Goal: Transaction & Acquisition: Subscribe to service/newsletter

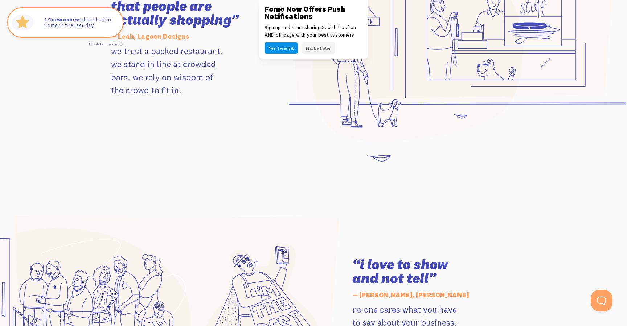
scroll to position [911, 0]
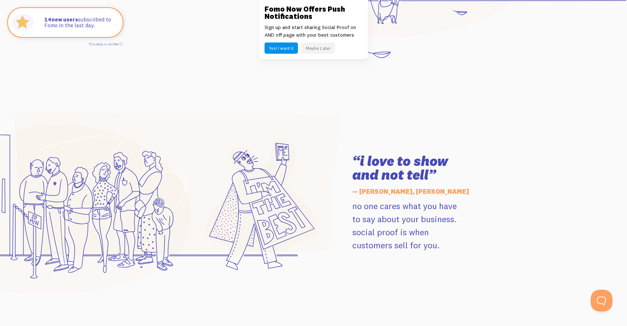
click at [323, 49] on button "Maybe Later" at bounding box center [318, 47] width 33 height 11
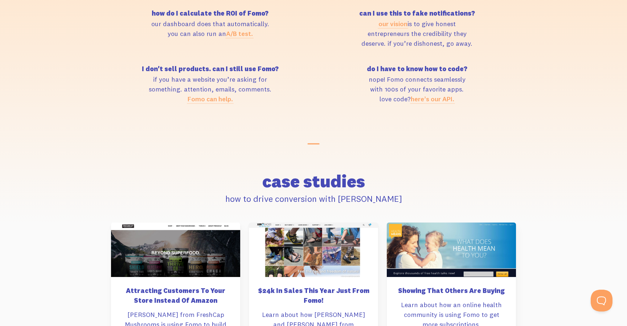
scroll to position [3612, 0]
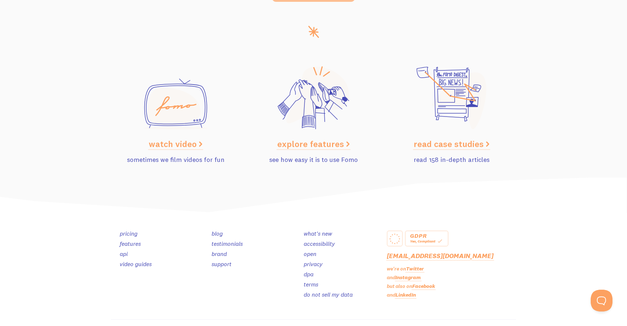
click at [130, 234] on link "pricing" at bounding box center [129, 233] width 18 height 7
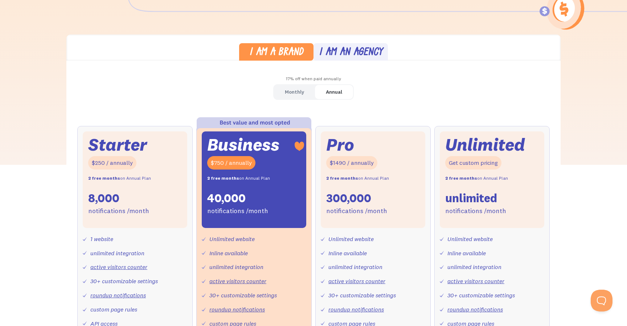
scroll to position [189, 0]
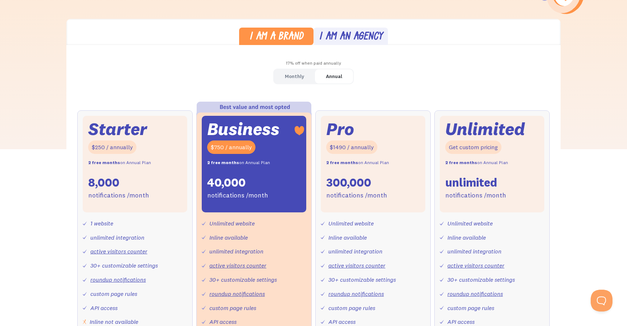
click at [296, 77] on div "Monthly" at bounding box center [294, 76] width 19 height 11
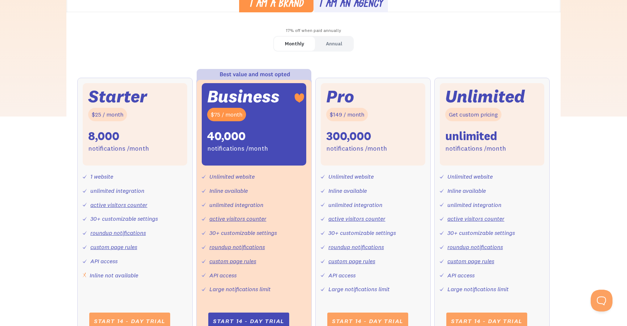
scroll to position [236, 0]
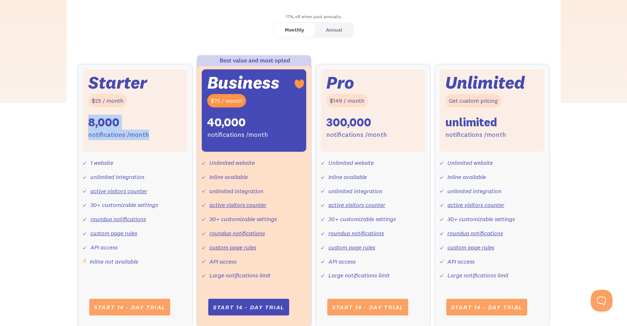
drag, startPoint x: 89, startPoint y: 126, endPoint x: 161, endPoint y: 134, distance: 72.3
click at [161, 134] on div "Starter $25 / month 8,000 notifications /month" at bounding box center [135, 110] width 104 height 82
click at [179, 166] on div "1 website unlimited integration active visitors counter 30+ customizable settin…" at bounding box center [135, 209] width 104 height 115
